Goal: Find contact information: Find contact information

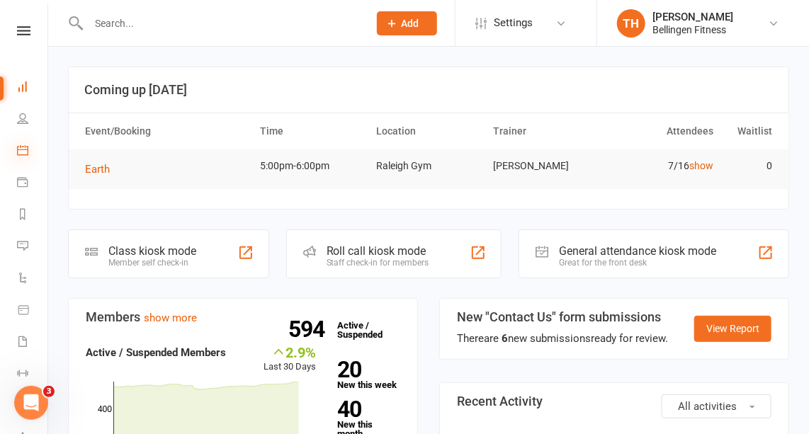
click at [25, 147] on icon at bounding box center [22, 150] width 11 height 11
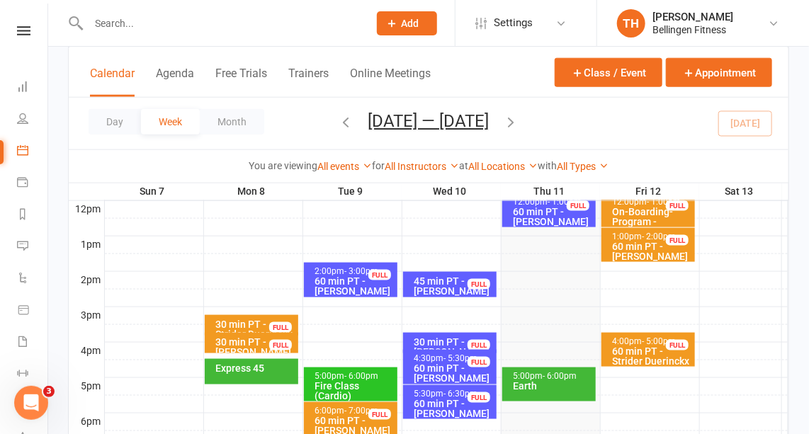
scroll to position [514, 0]
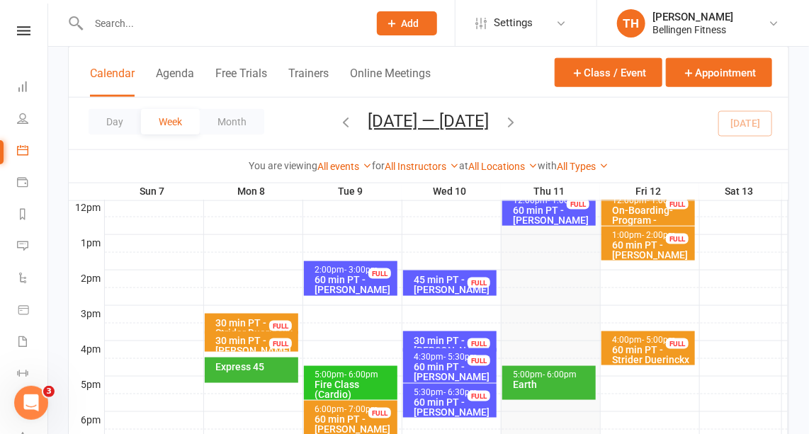
click at [569, 388] on div "Earth" at bounding box center [552, 385] width 81 height 10
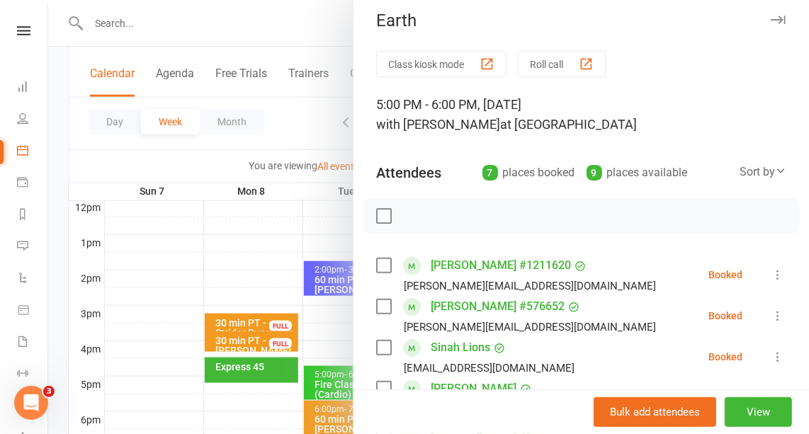
scroll to position [0, 0]
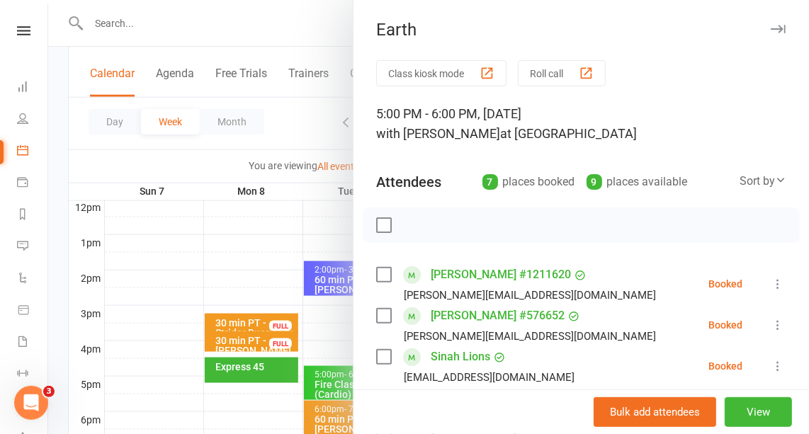
click at [771, 31] on icon "button" at bounding box center [778, 29] width 15 height 9
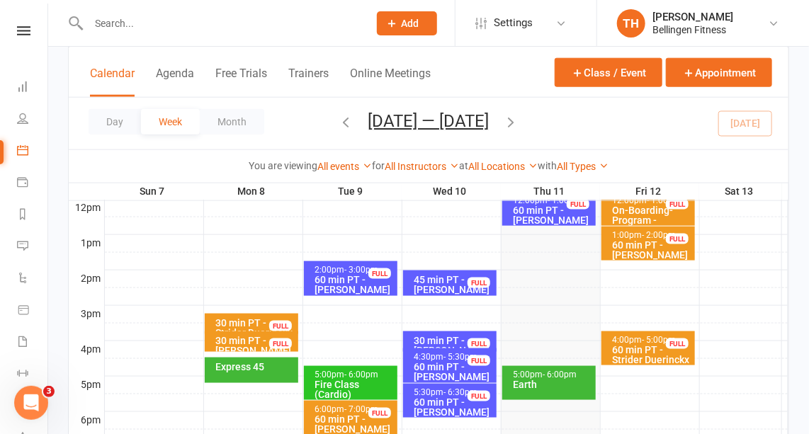
click at [115, 23] on input "text" at bounding box center [221, 23] width 274 height 20
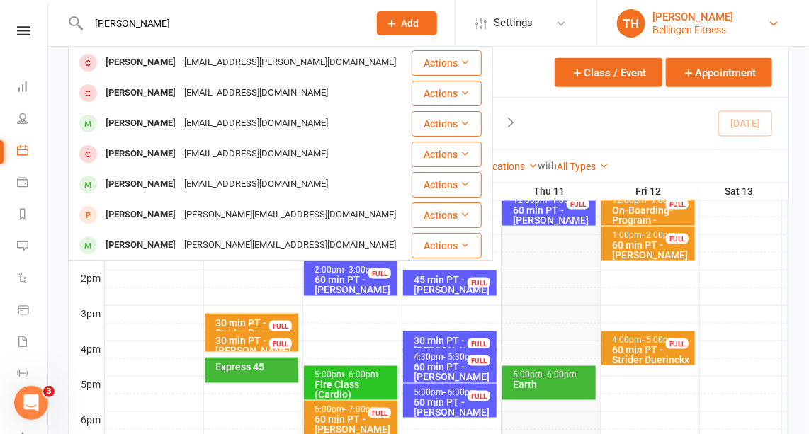
type input "monica"
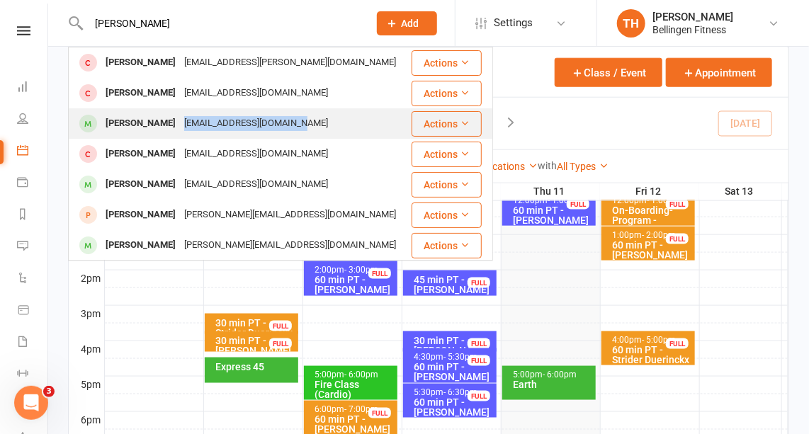
drag, startPoint x: 170, startPoint y: 120, endPoint x: 286, endPoint y: 117, distance: 116.2
click at [286, 117] on div "Monica Bond ultraprosperity@mail.com" at bounding box center [239, 123] width 341 height 29
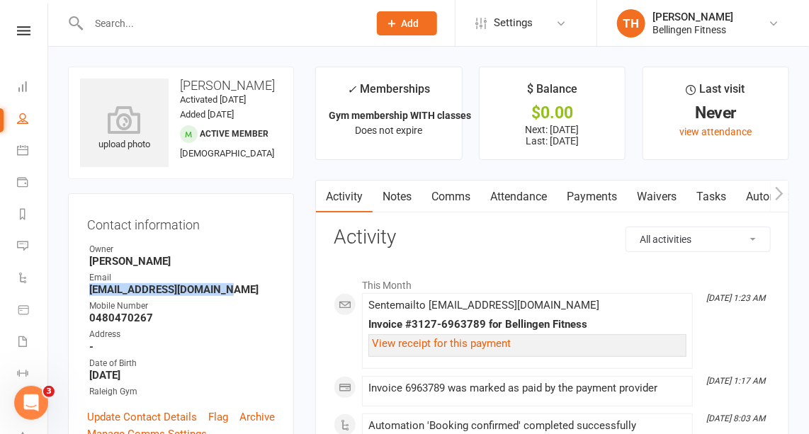
drag, startPoint x: 86, startPoint y: 313, endPoint x: 231, endPoint y: 317, distance: 145.3
click at [231, 317] on div "Contact information Owner Jess Howarth Email ultraprosperity@mail.com Mobile Nu…" at bounding box center [181, 327] width 226 height 269
copy strong "ultraprosperity@mail.com"
